Goal: Task Accomplishment & Management: Complete application form

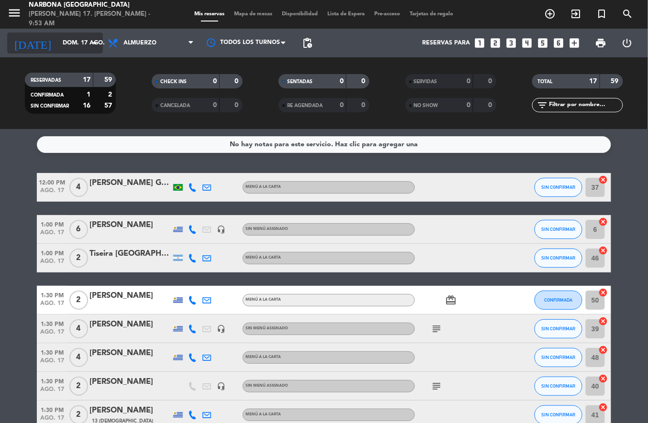
click at [58, 48] on input "dom. 17 ago." at bounding box center [98, 43] width 81 height 16
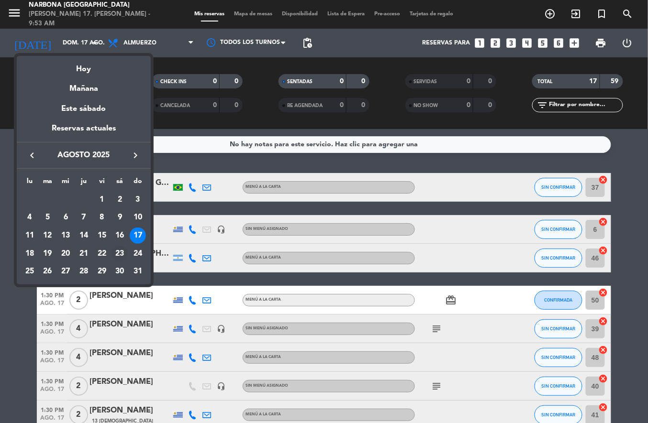
click at [119, 253] on div "23" at bounding box center [119, 254] width 16 height 16
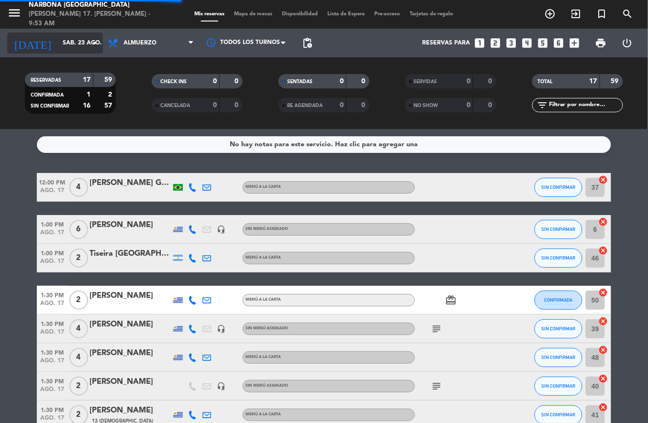
click at [75, 46] on input "sáb. 23 ago." at bounding box center [98, 43] width 81 height 16
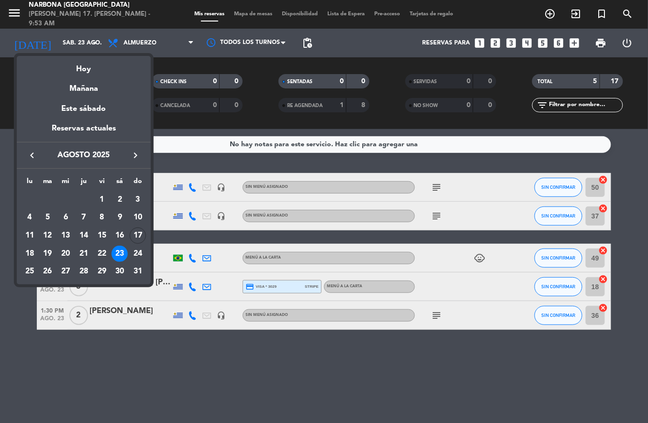
click at [80, 44] on div at bounding box center [324, 211] width 648 height 423
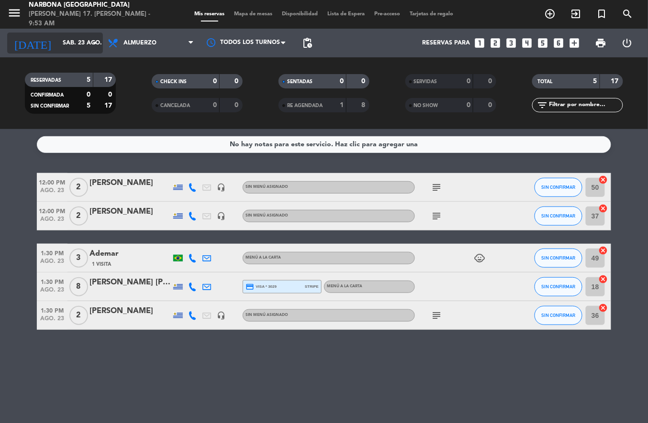
click at [89, 44] on icon "arrow_drop_down" at bounding box center [94, 42] width 11 height 11
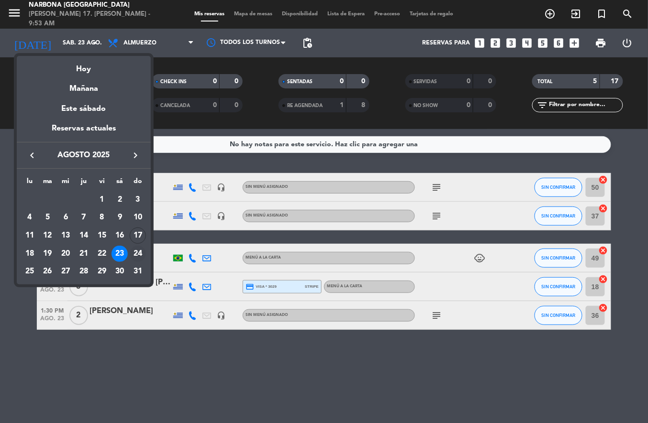
click at [137, 253] on div "24" at bounding box center [138, 254] width 16 height 16
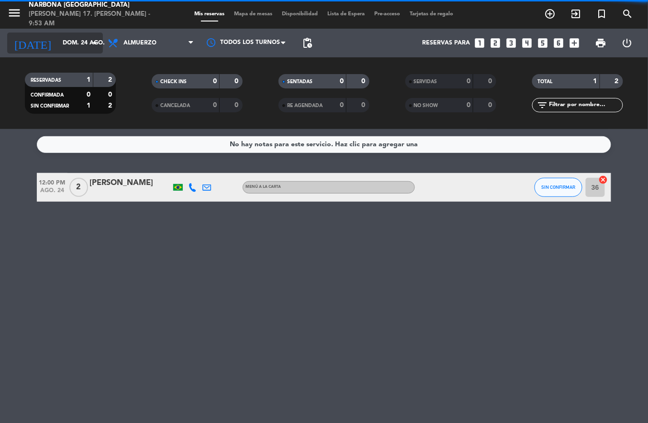
click at [79, 44] on input "dom. 24 ago." at bounding box center [98, 43] width 81 height 16
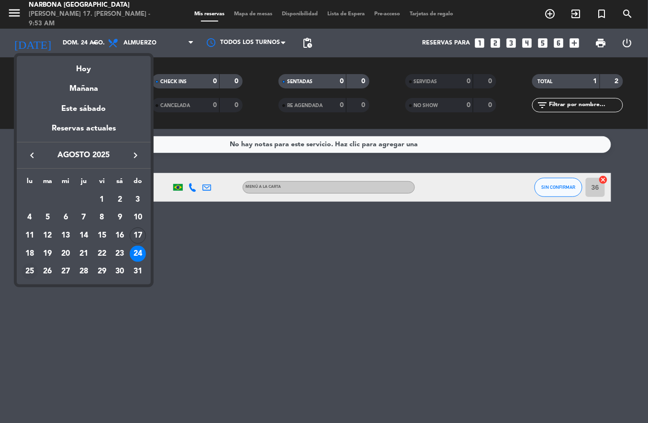
click at [26, 280] on div "25" at bounding box center [30, 272] width 16 height 16
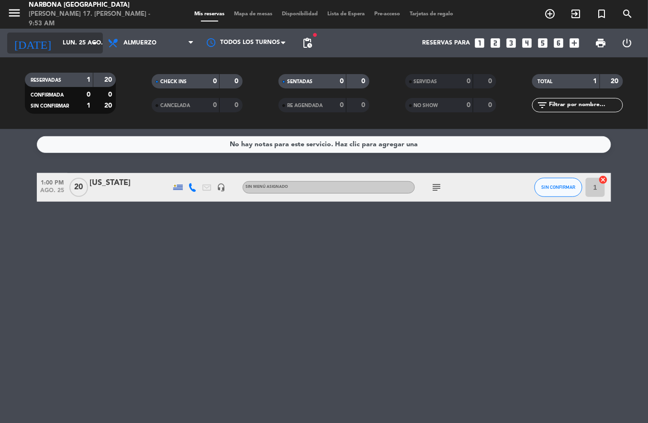
click at [72, 43] on input "lun. 25 ago." at bounding box center [98, 43] width 81 height 16
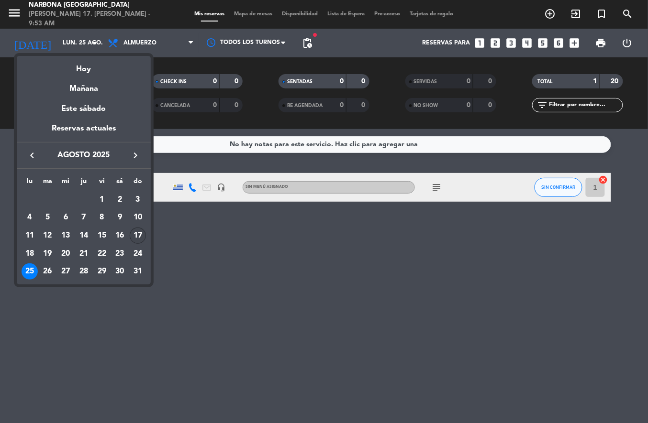
click at [137, 236] on div "17" at bounding box center [138, 236] width 16 height 16
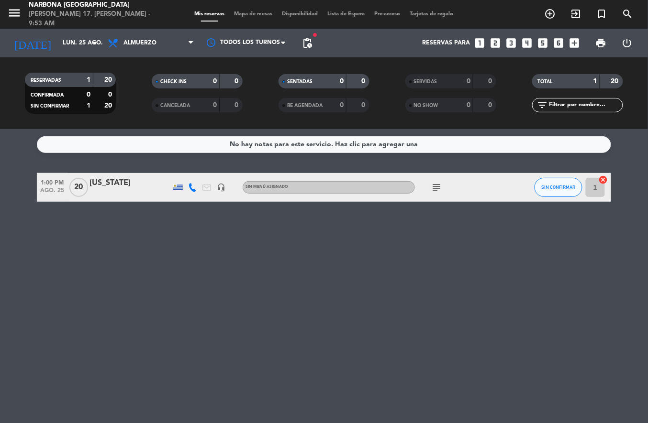
type input "dom. 17 ago."
click at [115, 44] on icon at bounding box center [114, 42] width 14 height 11
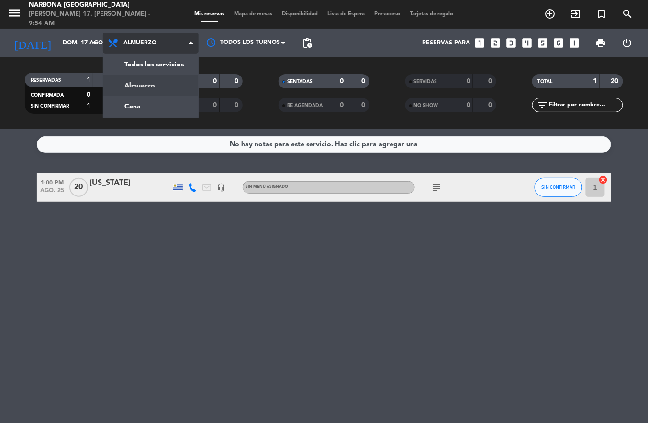
click at [138, 106] on div "menu Narbona [GEOGRAPHIC_DATA][PERSON_NAME] 17. [PERSON_NAME] - 9:54 AM Mis res…" at bounding box center [324, 64] width 648 height 129
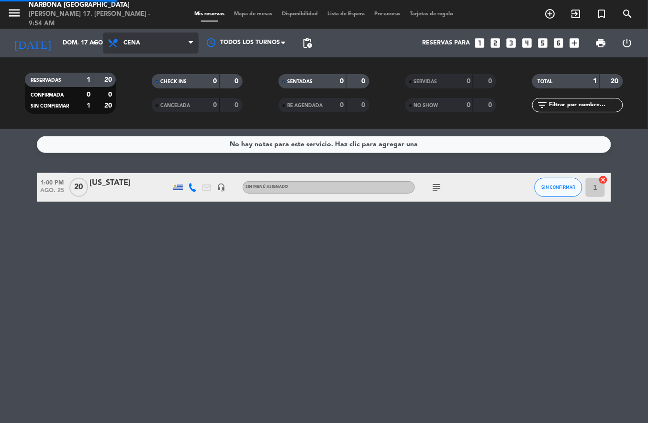
click at [134, 44] on span "Cena" at bounding box center [131, 43] width 17 height 7
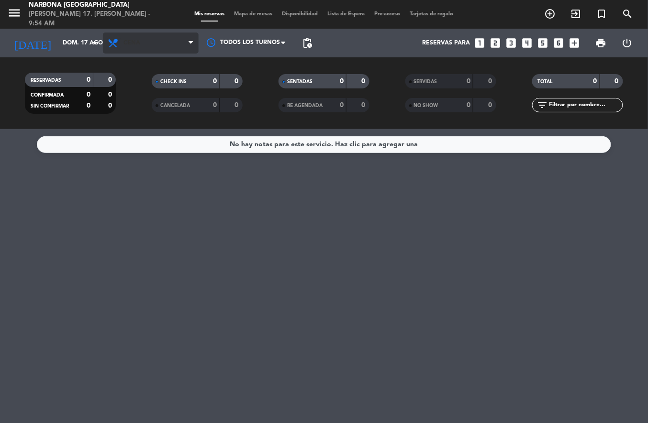
click at [118, 41] on icon at bounding box center [114, 42] width 14 height 11
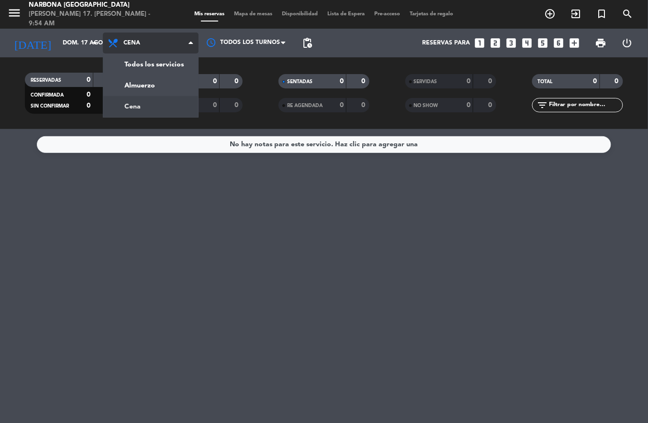
click at [129, 85] on div "menu Narbona [GEOGRAPHIC_DATA][PERSON_NAME] 17. [PERSON_NAME] - 9:54 AM Mis res…" at bounding box center [324, 64] width 648 height 129
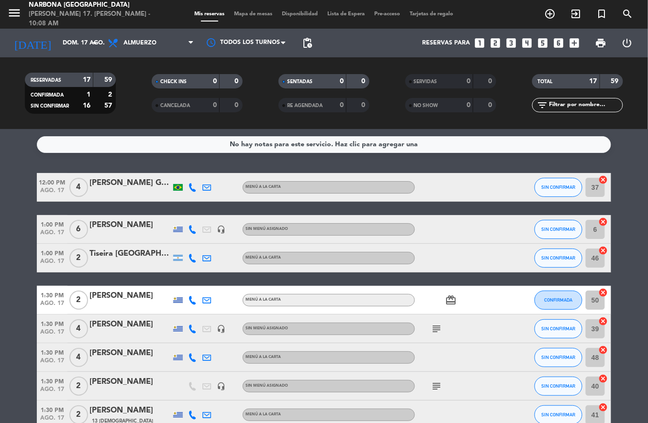
click at [548, 14] on icon "add_circle_outline" at bounding box center [549, 13] width 11 height 11
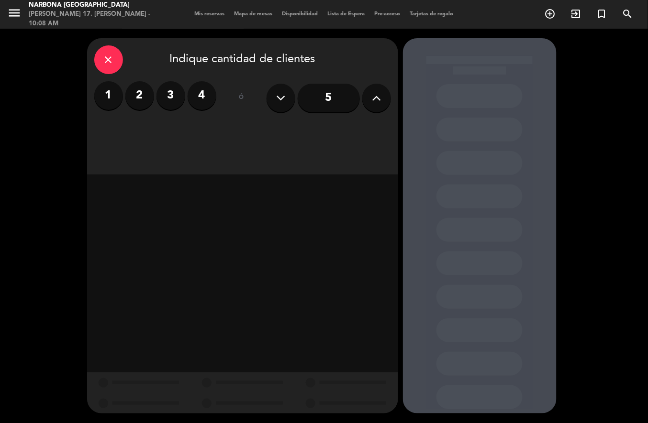
click at [170, 96] on label "3" at bounding box center [170, 95] width 29 height 29
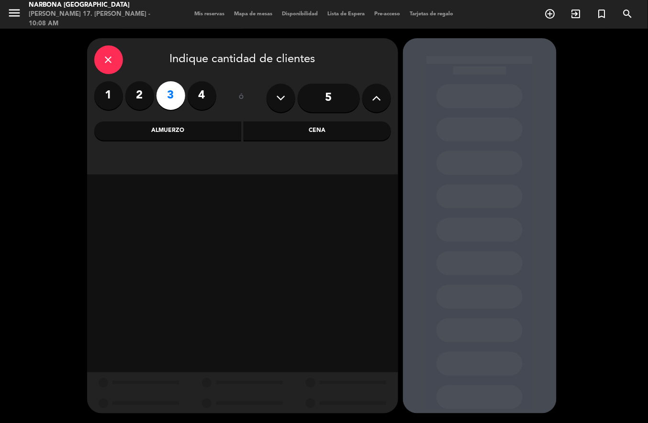
click at [199, 130] on div "Almuerzo" at bounding box center [167, 130] width 147 height 19
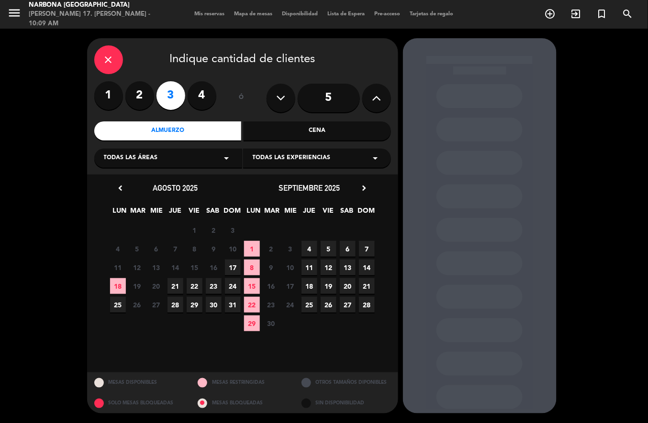
click at [232, 268] on span "17" at bounding box center [233, 268] width 16 height 16
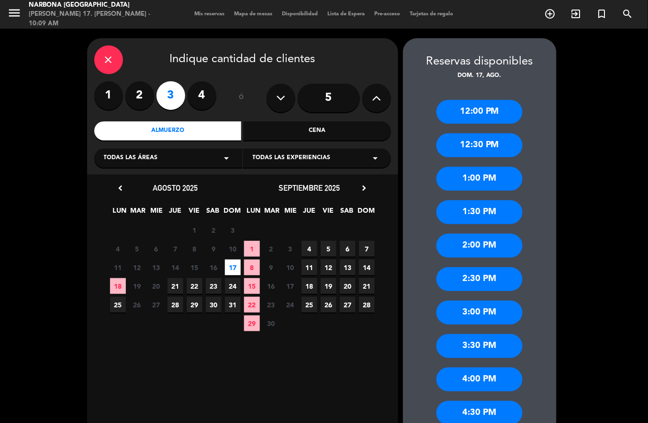
click at [492, 178] on div "1:00 PM" at bounding box center [479, 179] width 86 height 24
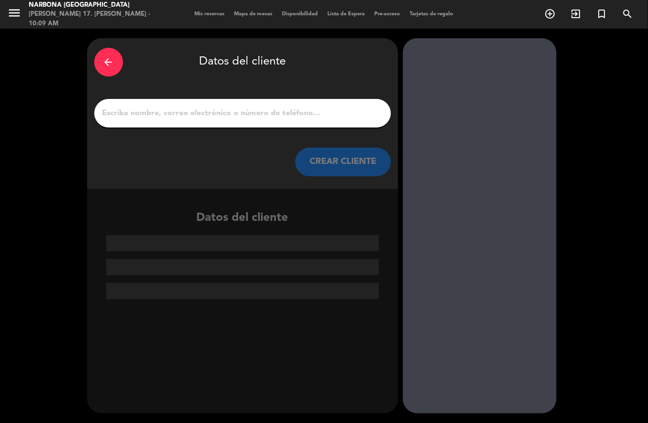
click at [293, 108] on input "1" at bounding box center [242, 113] width 282 height 13
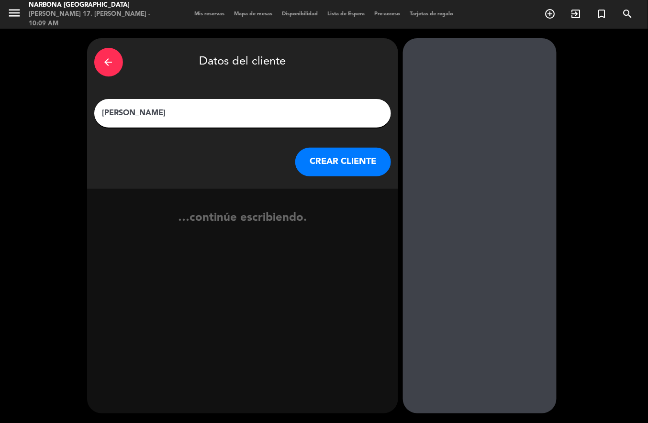
click at [271, 107] on input "[PERSON_NAME]" at bounding box center [242, 113] width 282 height 13
type input "[PERSON_NAME]"
click at [354, 159] on button "CREAR CLIENTE" at bounding box center [343, 162] width 96 height 29
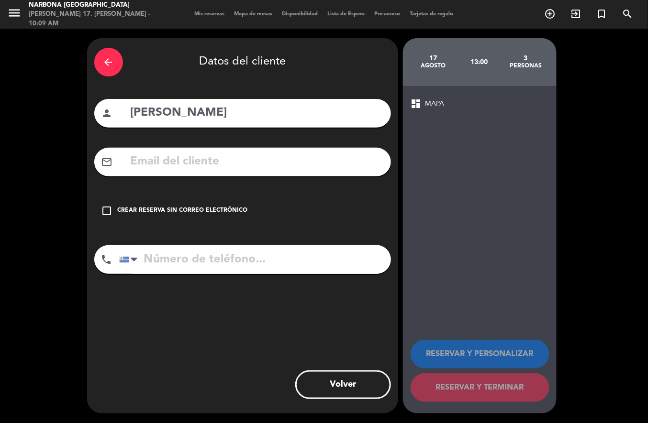
click at [214, 215] on div "Crear reserva sin correo electrónico" at bounding box center [183, 211] width 130 height 10
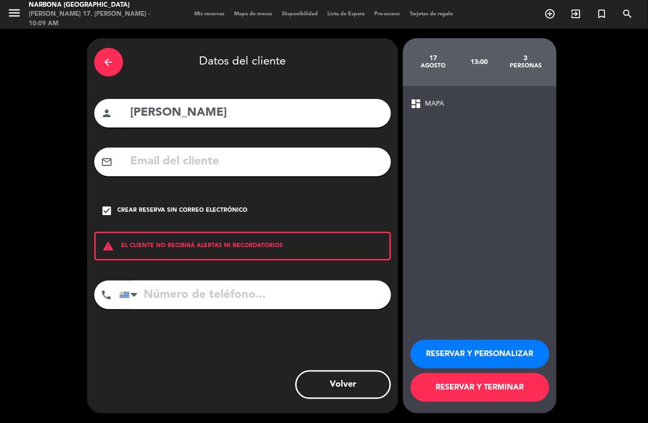
click at [484, 354] on button "RESERVAR Y PERSONALIZAR" at bounding box center [479, 354] width 139 height 29
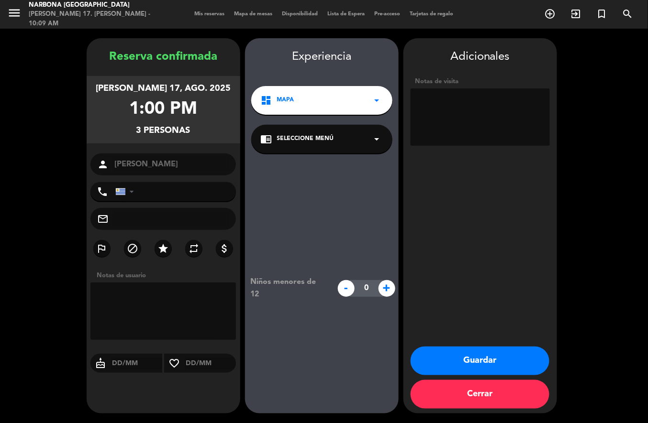
click at [496, 104] on textarea at bounding box center [479, 116] width 139 height 57
click at [450, 102] on textarea at bounding box center [479, 116] width 139 height 57
type textarea "CUMPLE.. 20% DESC"
click at [491, 359] on button "Guardar" at bounding box center [479, 361] width 139 height 29
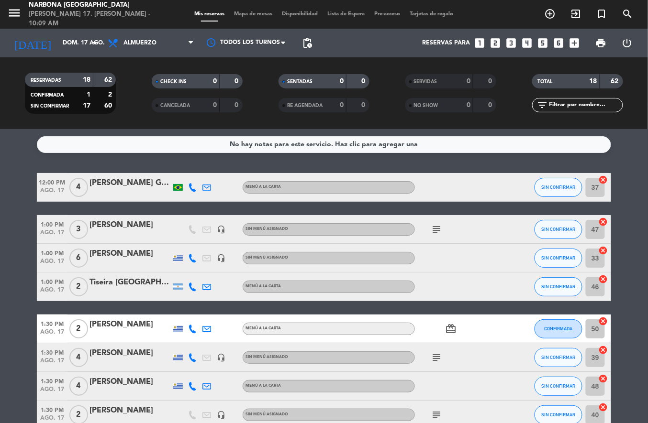
click at [435, 229] on icon "subject" at bounding box center [435, 229] width 11 height 11
click at [120, 251] on div "[PERSON_NAME]" at bounding box center [129, 254] width 81 height 12
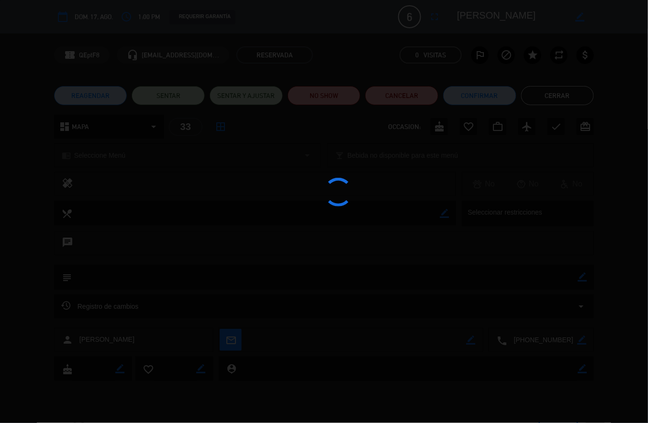
click at [557, 92] on button "Cerrar" at bounding box center [557, 95] width 73 height 19
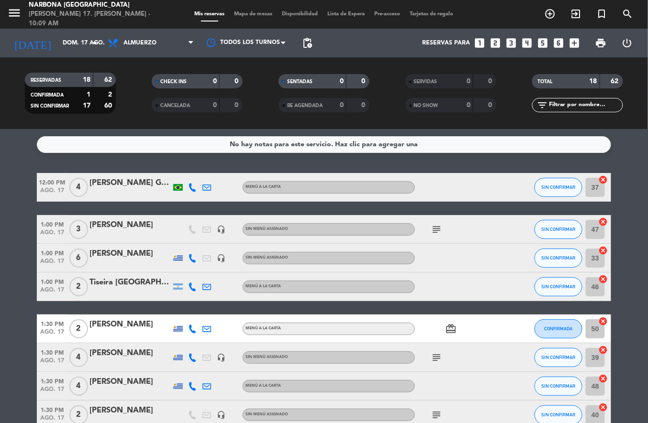
click at [115, 229] on div "[PERSON_NAME]" at bounding box center [129, 225] width 81 height 12
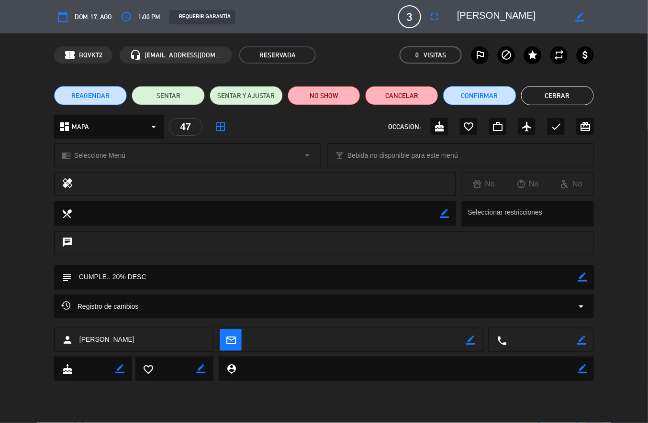
click at [582, 279] on icon "border_color" at bounding box center [581, 277] width 9 height 9
type textarea "CUMPLE.. 20% DESC.ADENTRO"
click at [581, 279] on icon at bounding box center [581, 277] width 9 height 9
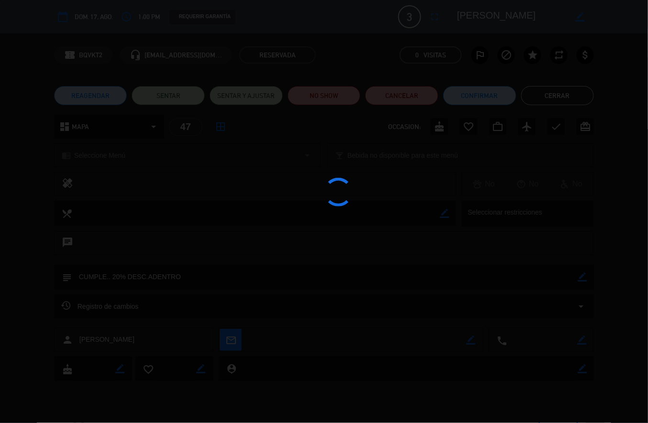
click at [554, 90] on div at bounding box center [324, 211] width 648 height 423
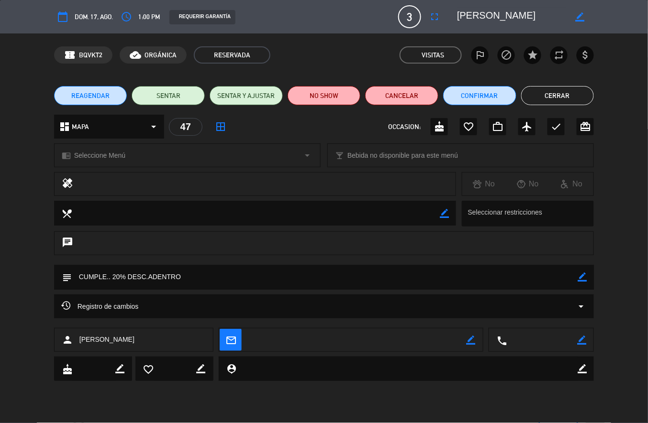
click at [560, 98] on button "Cerrar" at bounding box center [557, 95] width 73 height 19
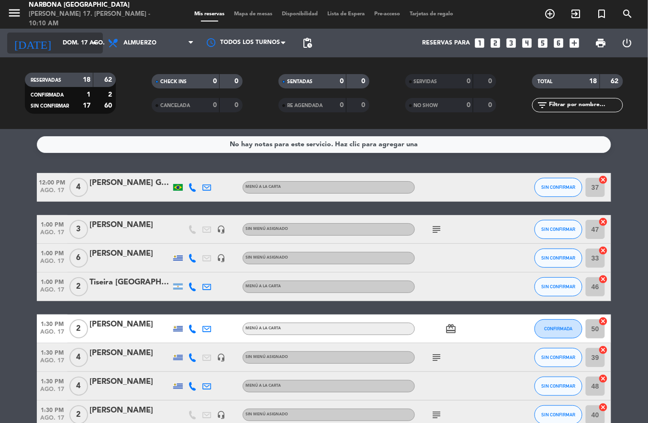
click at [74, 41] on input "dom. 17 ago." at bounding box center [98, 43] width 81 height 16
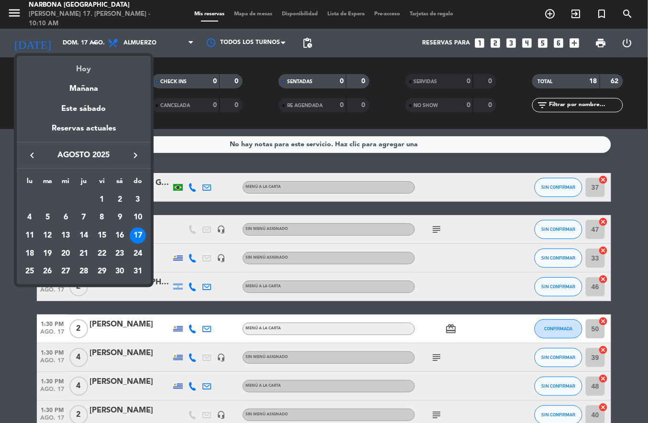
click at [88, 69] on div "Hoy" at bounding box center [84, 66] width 134 height 20
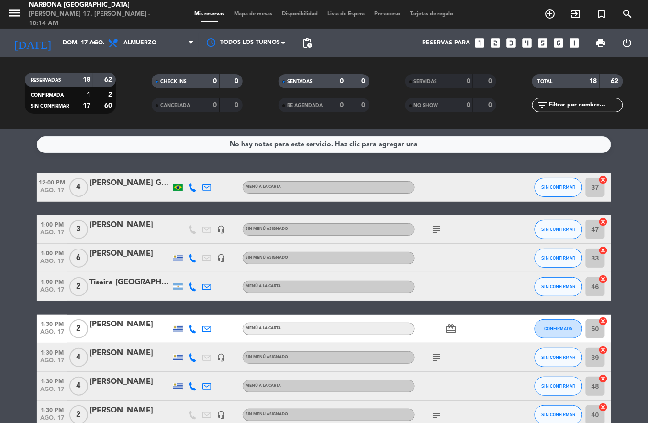
click at [553, 11] on icon "add_circle_outline" at bounding box center [549, 13] width 11 height 11
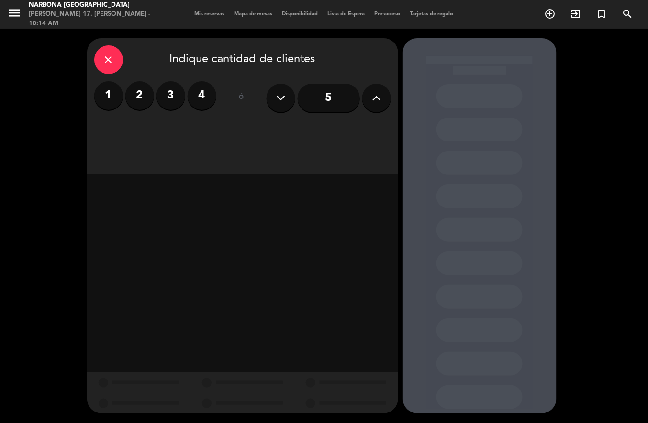
click at [199, 99] on label "4" at bounding box center [201, 95] width 29 height 29
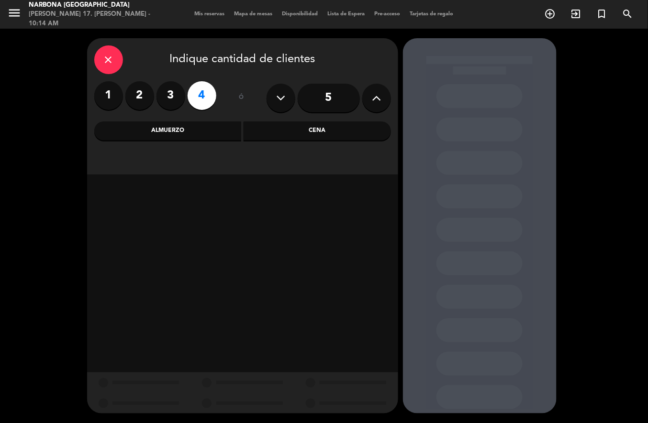
click at [198, 131] on div "Almuerzo" at bounding box center [167, 130] width 147 height 19
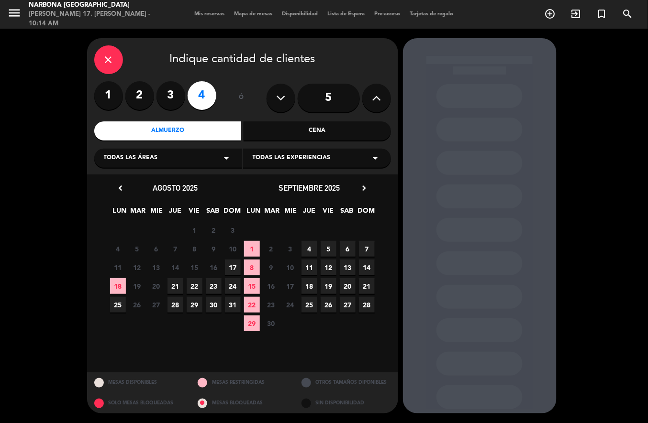
click at [232, 269] on span "17" at bounding box center [233, 268] width 16 height 16
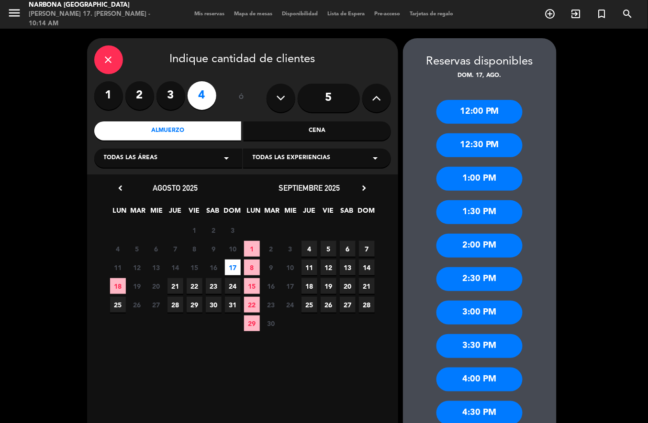
click at [486, 248] on div "2:00 PM" at bounding box center [479, 246] width 86 height 24
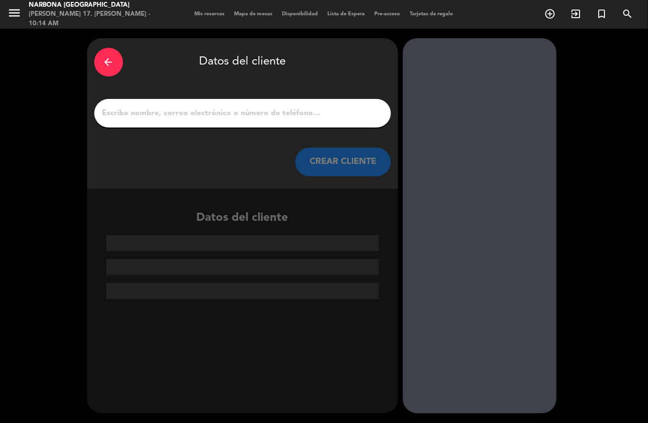
click at [310, 118] on input "1" at bounding box center [242, 113] width 282 height 13
type input "f"
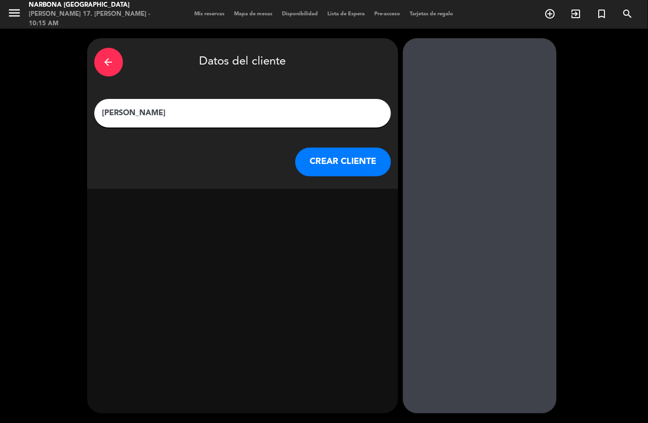
type input "[PERSON_NAME]"
click at [343, 157] on button "CREAR CLIENTE" at bounding box center [343, 162] width 96 height 29
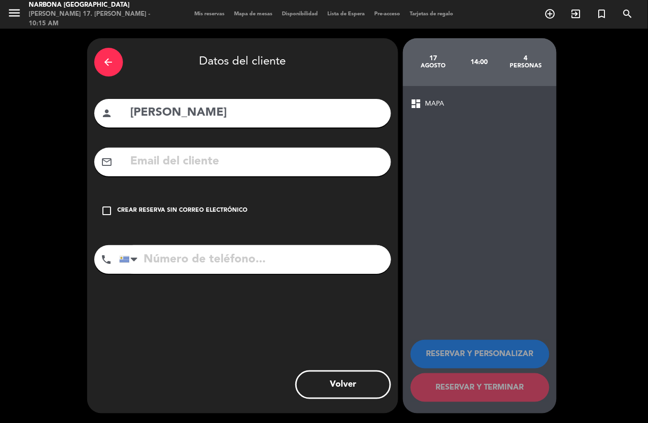
click at [213, 211] on div "Crear reserva sin correo electrónico" at bounding box center [183, 211] width 130 height 10
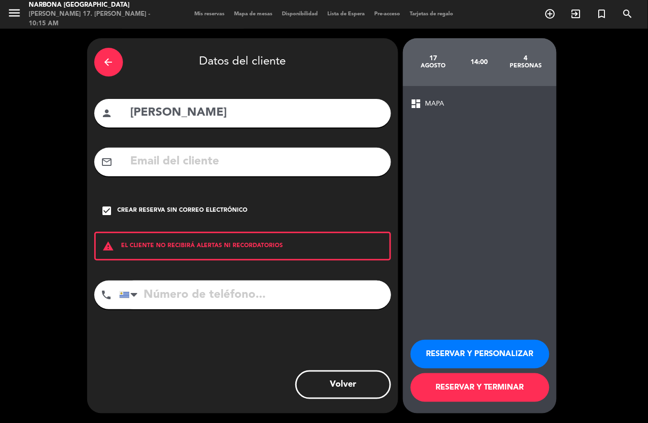
click at [475, 353] on button "RESERVAR Y PERSONALIZAR" at bounding box center [479, 354] width 139 height 29
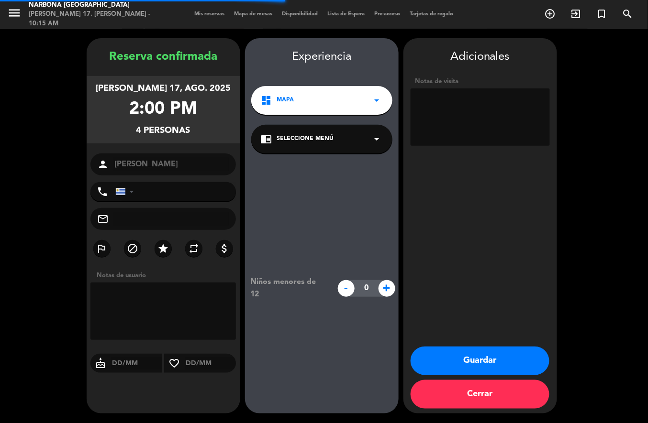
click at [479, 108] on textarea at bounding box center [479, 116] width 139 height 57
click at [471, 100] on textarea at bounding box center [479, 116] width 139 height 57
type textarea "SULLA [PERSON_NAME]. BAR"
click at [494, 361] on button "Guardar" at bounding box center [479, 361] width 139 height 29
